Goal: Information Seeking & Learning: Learn about a topic

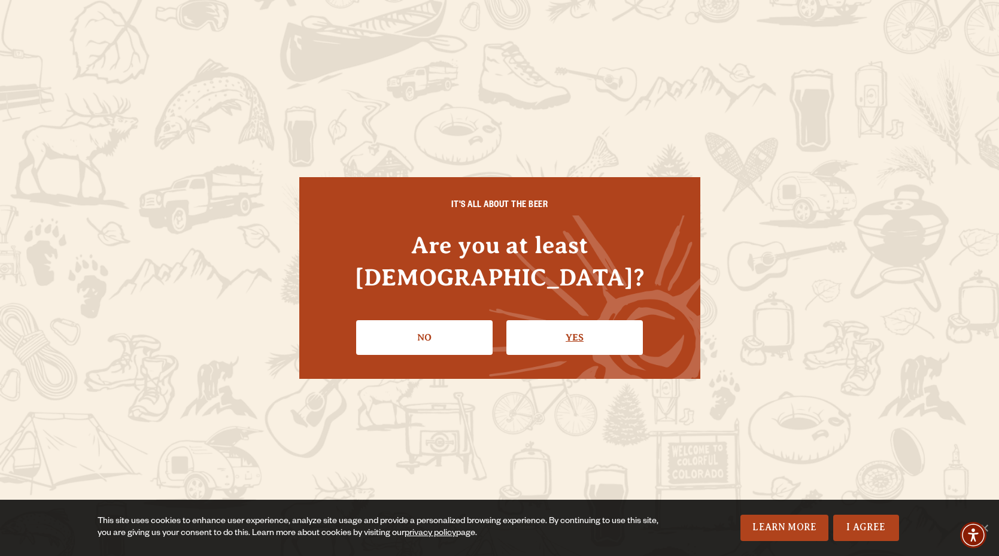
click at [562, 320] on link "Yes" at bounding box center [574, 337] width 136 height 35
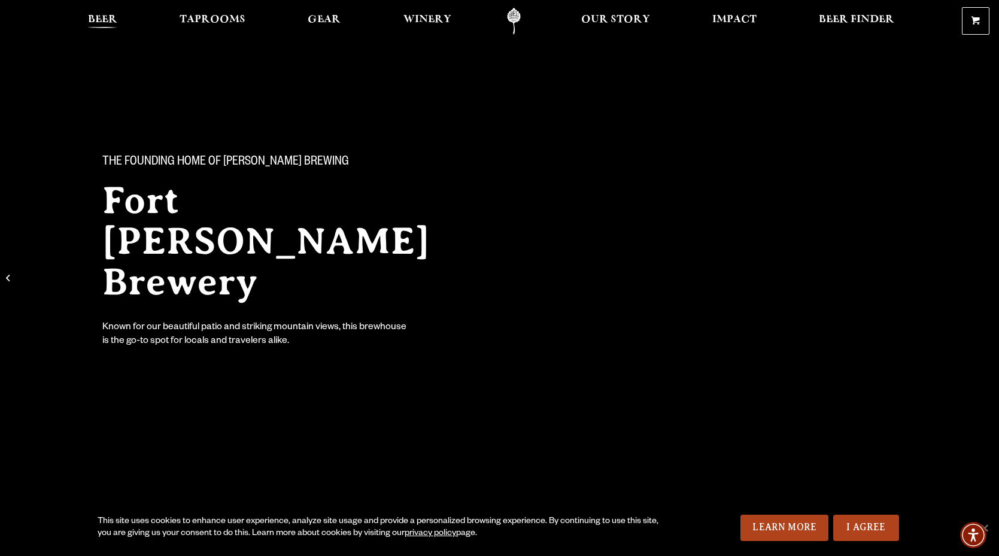
click at [105, 23] on span "Beer" at bounding box center [102, 20] width 29 height 10
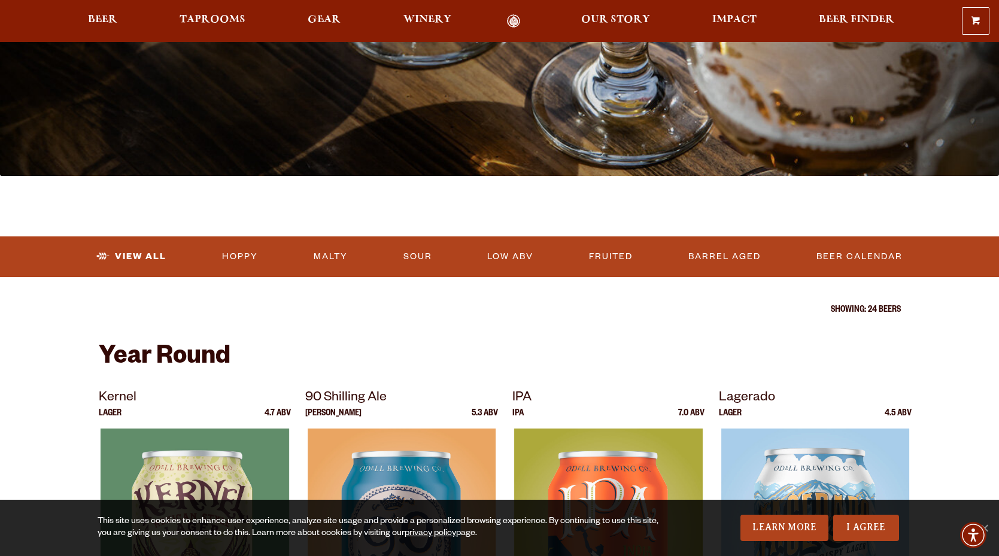
scroll to position [269, 0]
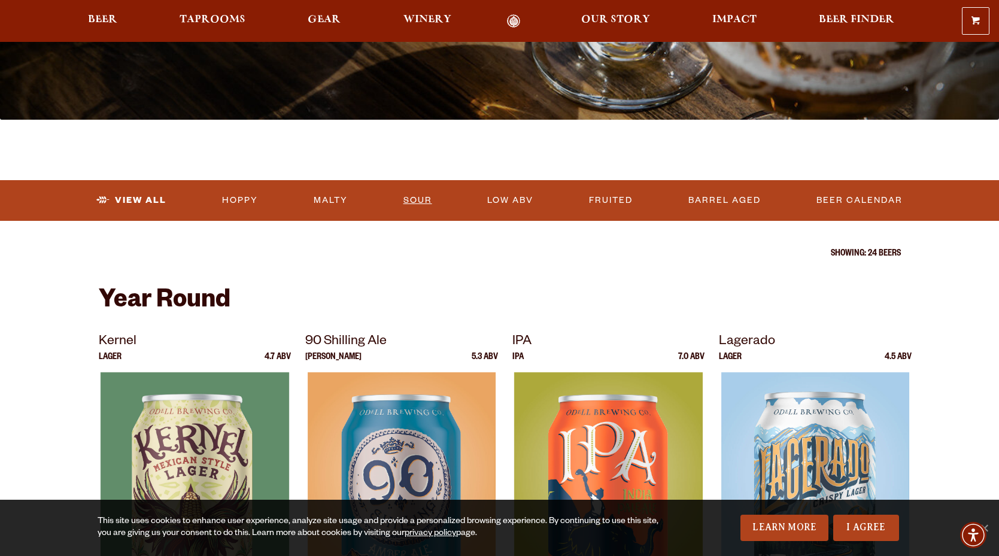
click at [418, 197] on link "Sour" at bounding box center [417, 201] width 38 height 28
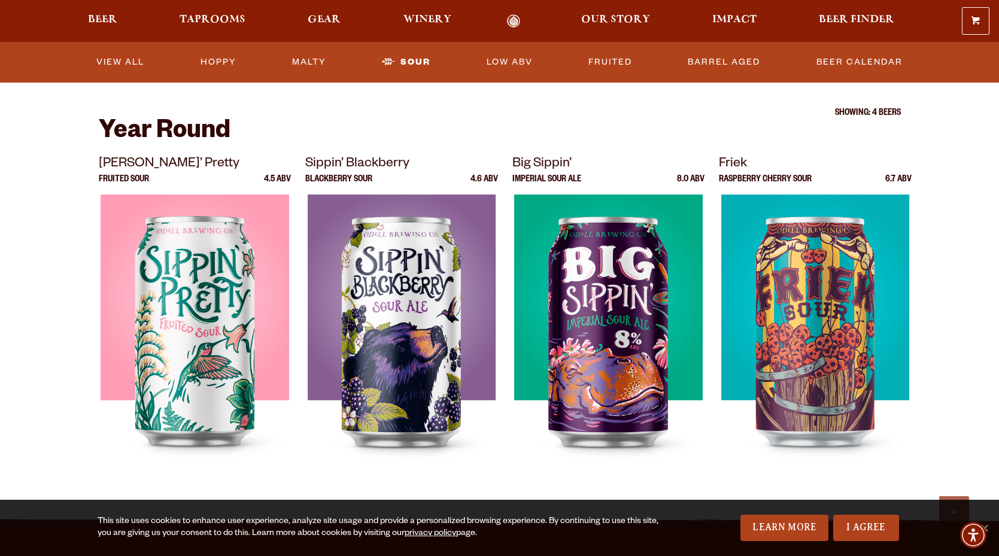
scroll to position [311, 0]
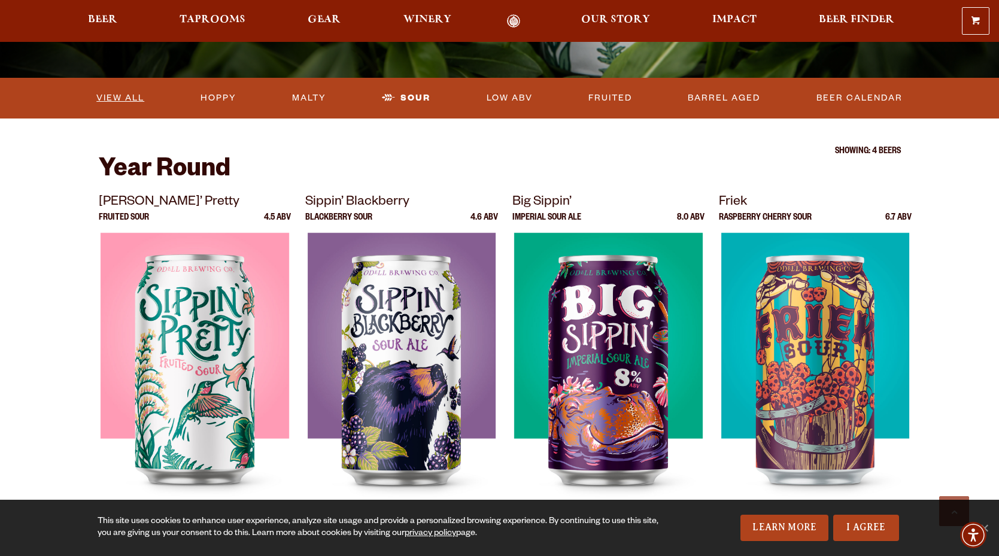
click at [132, 99] on link "View All" at bounding box center [120, 98] width 57 height 28
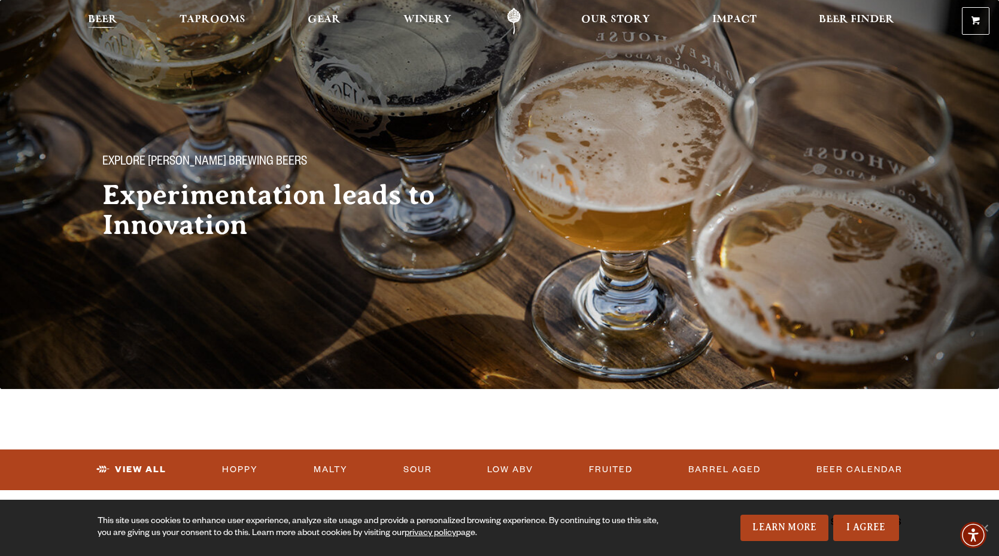
click at [98, 22] on span "Beer" at bounding box center [102, 20] width 29 height 10
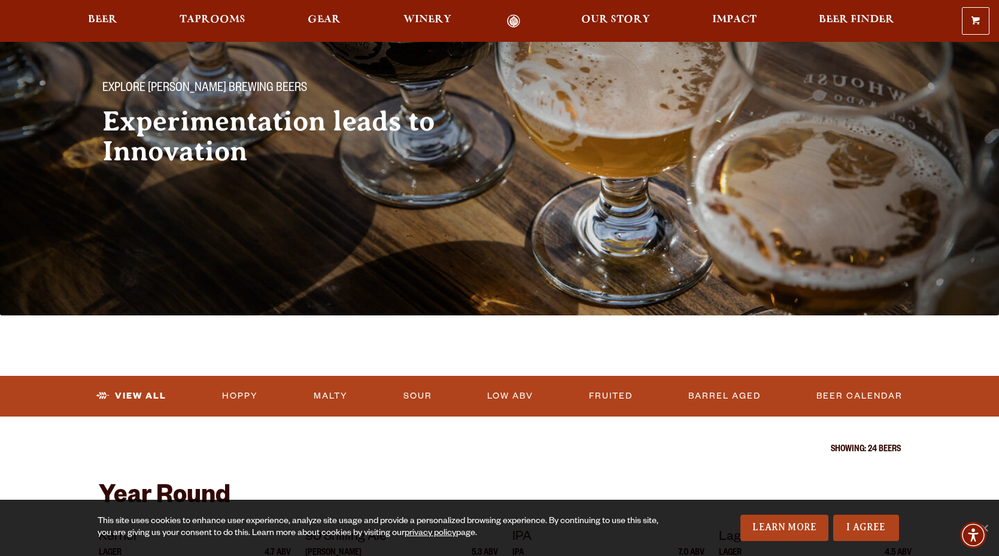
scroll to position [215, 0]
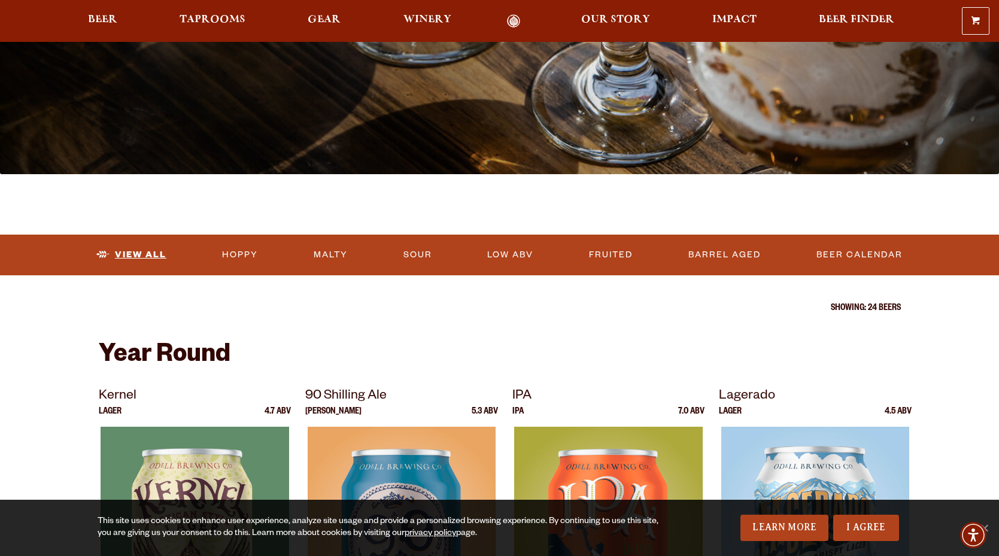
click at [139, 254] on link "View All" at bounding box center [132, 255] width 80 height 28
